Goal: Task Accomplishment & Management: Use online tool/utility

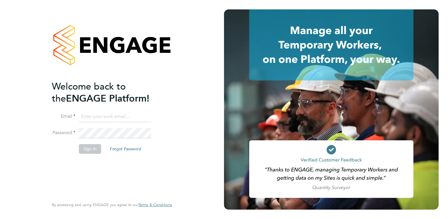
click at [133, 113] on input at bounding box center [115, 116] width 72 height 11
type input "natalie.gillbanks@torus.co.uk"
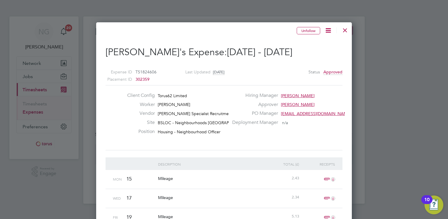
click at [346, 30] on div at bounding box center [345, 28] width 11 height 11
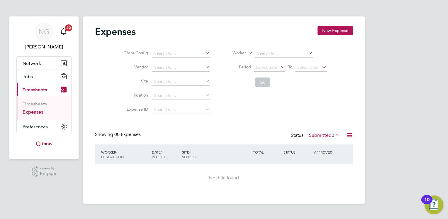
click at [35, 111] on link "Expenses" at bounding box center [33, 112] width 21 height 6
